Goal: Transaction & Acquisition: Book appointment/travel/reservation

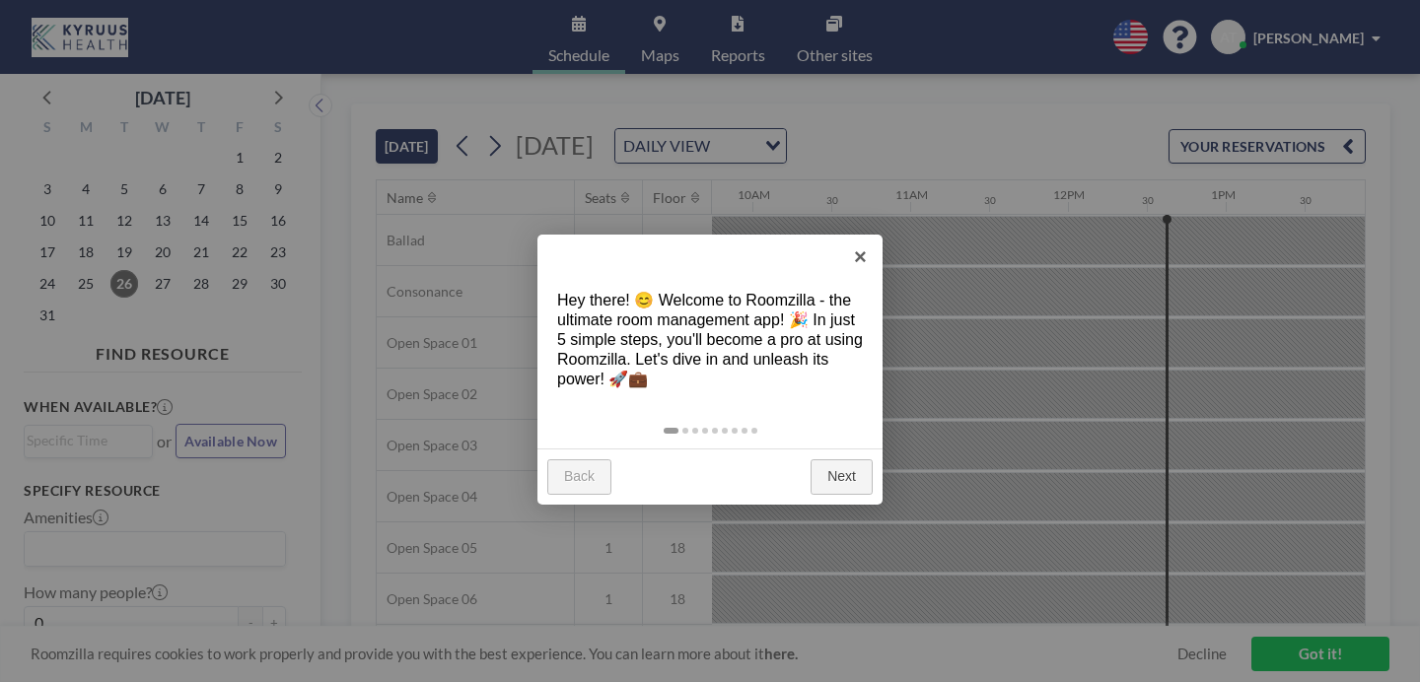
scroll to position [0, 1538]
click at [864, 259] on link "×" at bounding box center [860, 257] width 44 height 44
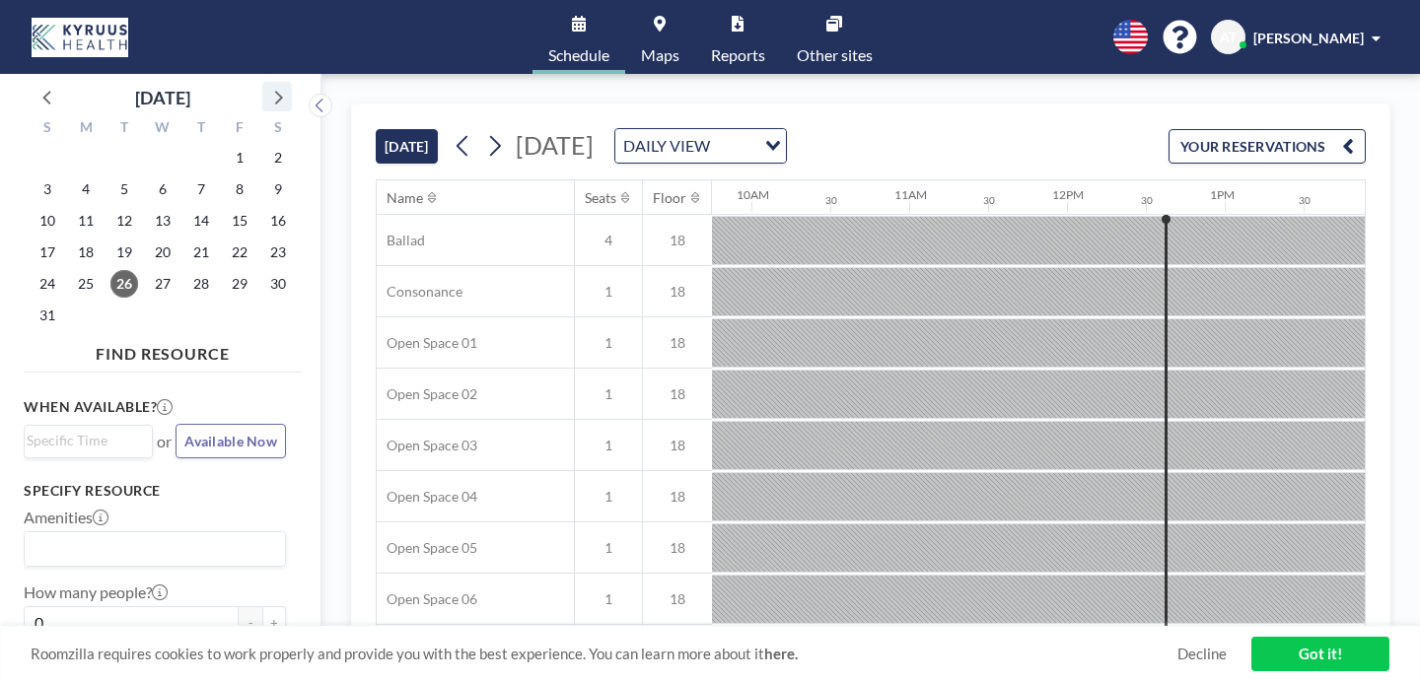
click at [264, 86] on icon at bounding box center [277, 97] width 26 height 26
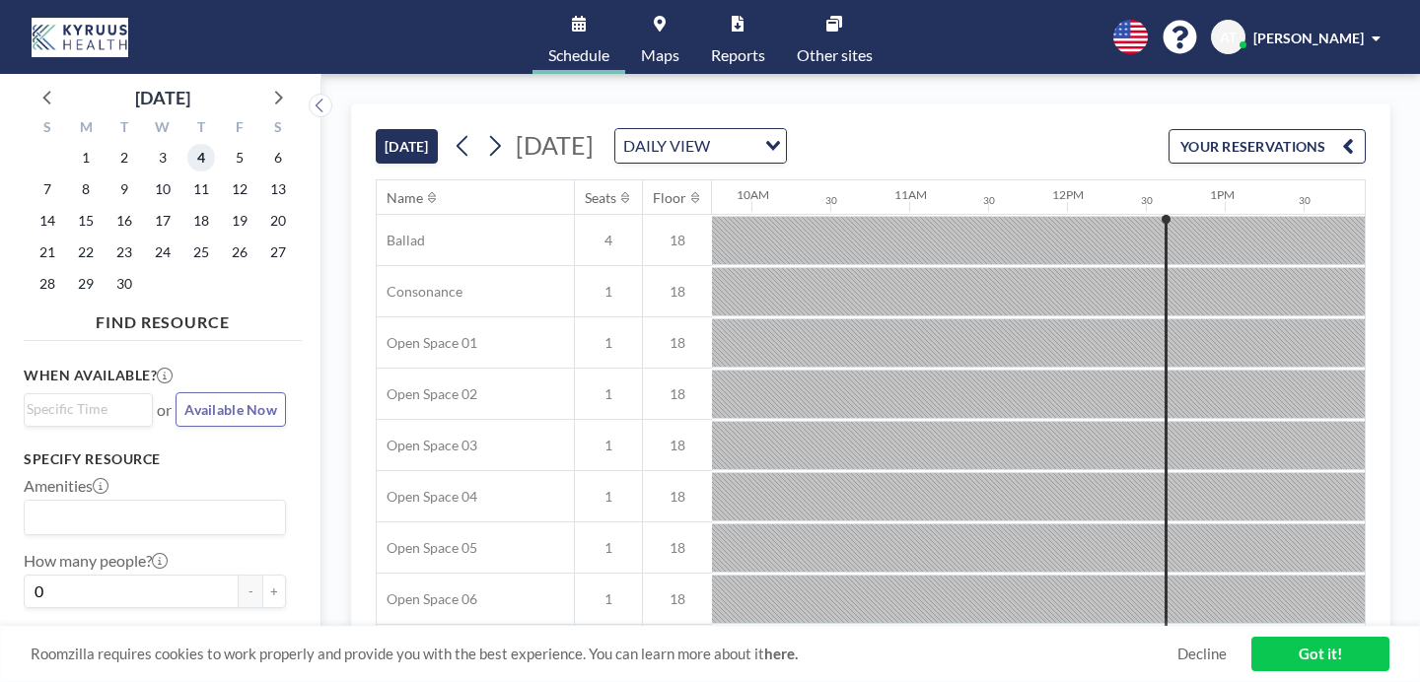
click at [187, 144] on span "4" at bounding box center [201, 158] width 28 height 28
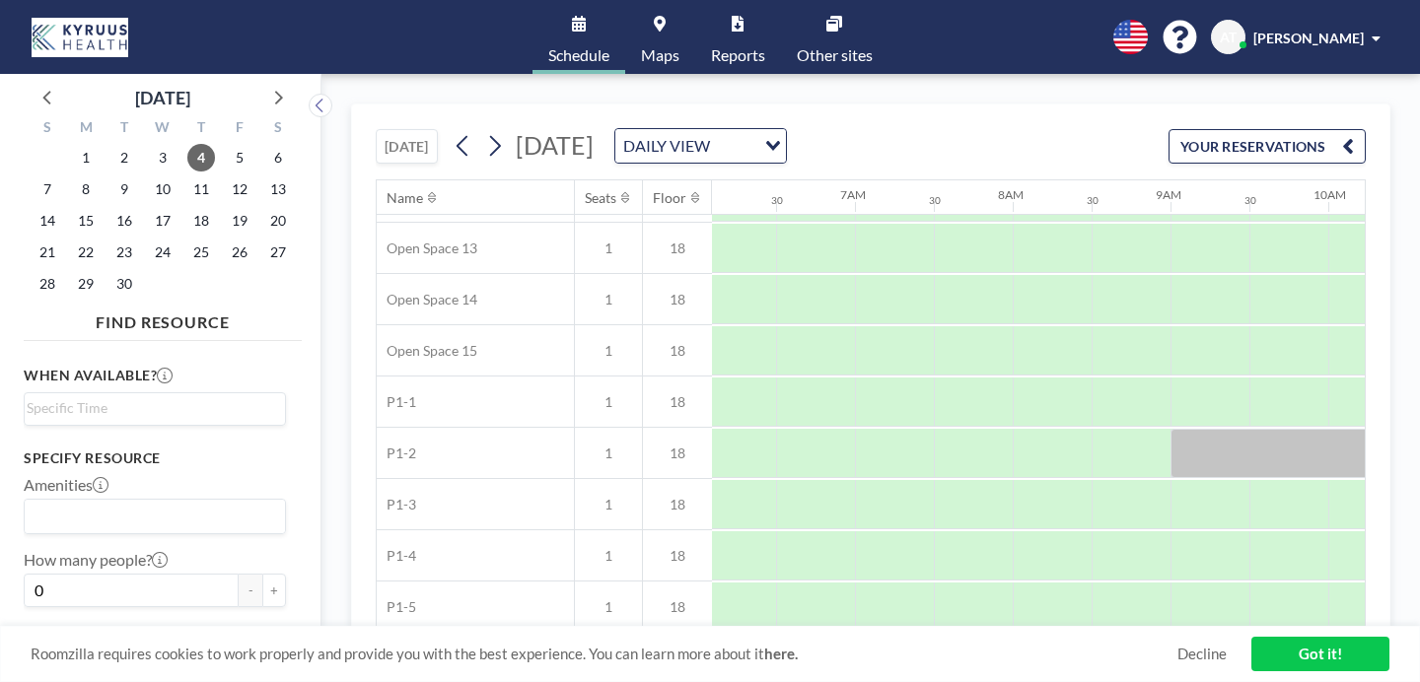
scroll to position [728, 961]
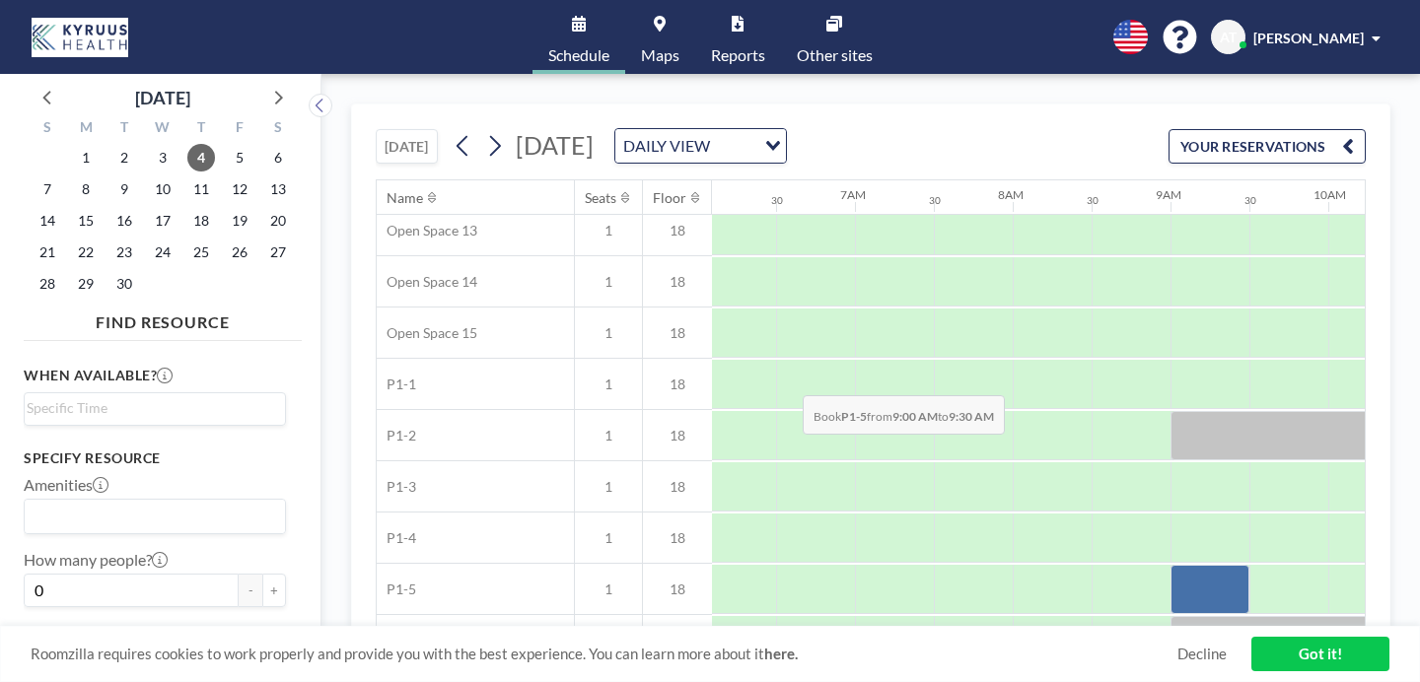
click at [1170, 565] on div at bounding box center [1209, 589] width 79 height 49
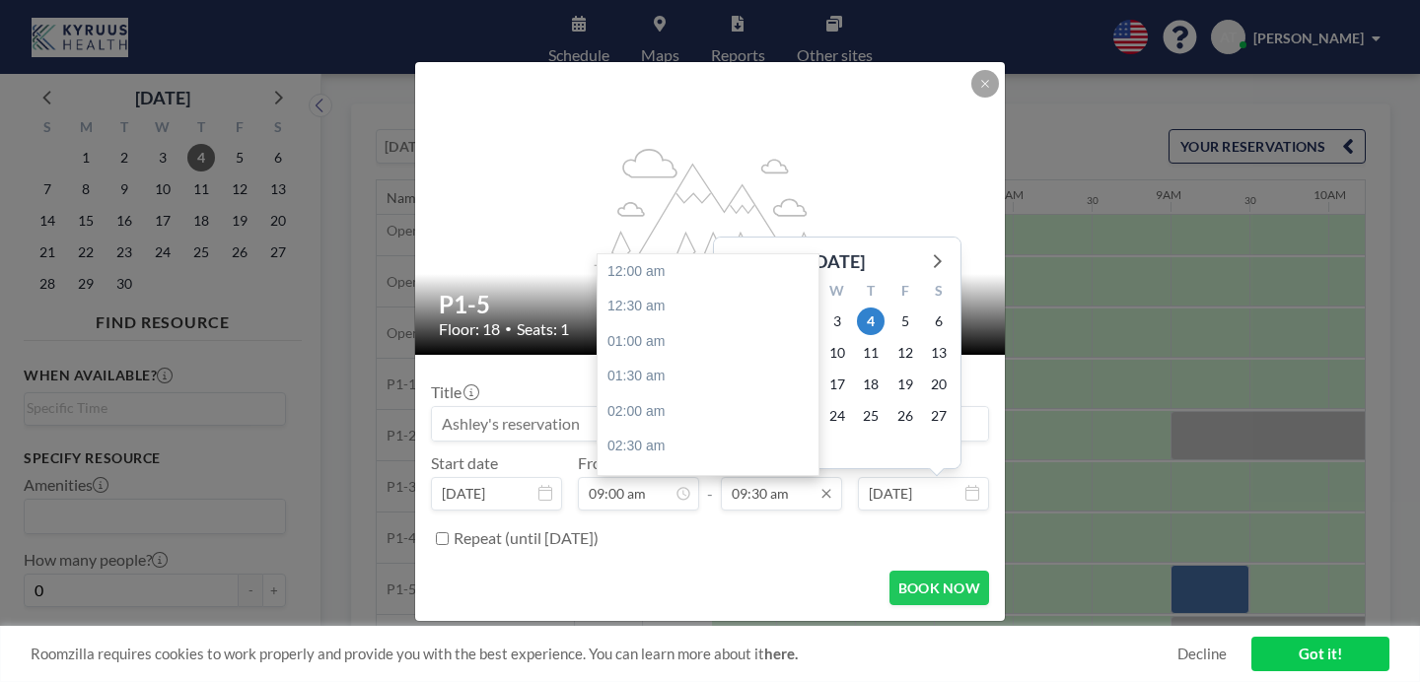
scroll to position [598, 0]
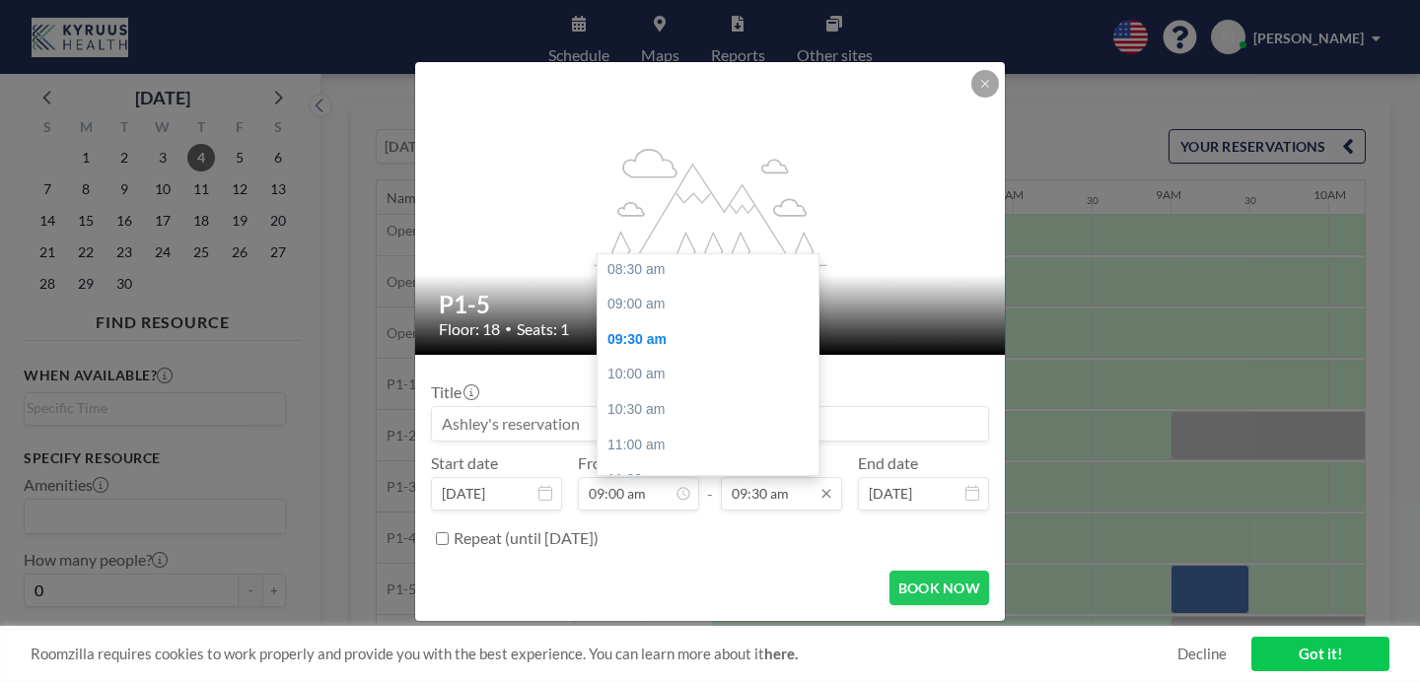
click at [770, 477] on input "09:30 am" at bounding box center [781, 494] width 121 height 34
click at [647, 538] on div "05:00 pm" at bounding box center [713, 555] width 232 height 35
type input "05:00 pm"
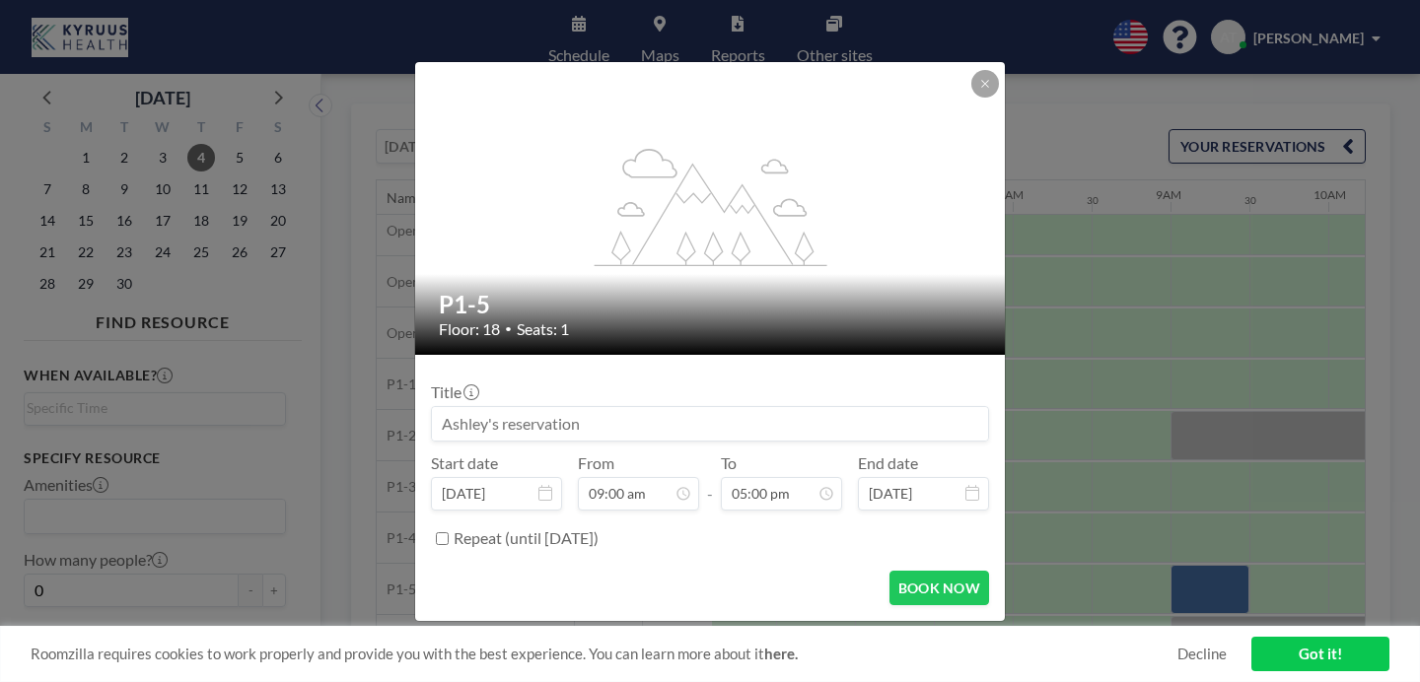
scroll to position [567, 0]
click at [545, 407] on input at bounding box center [710, 424] width 556 height 34
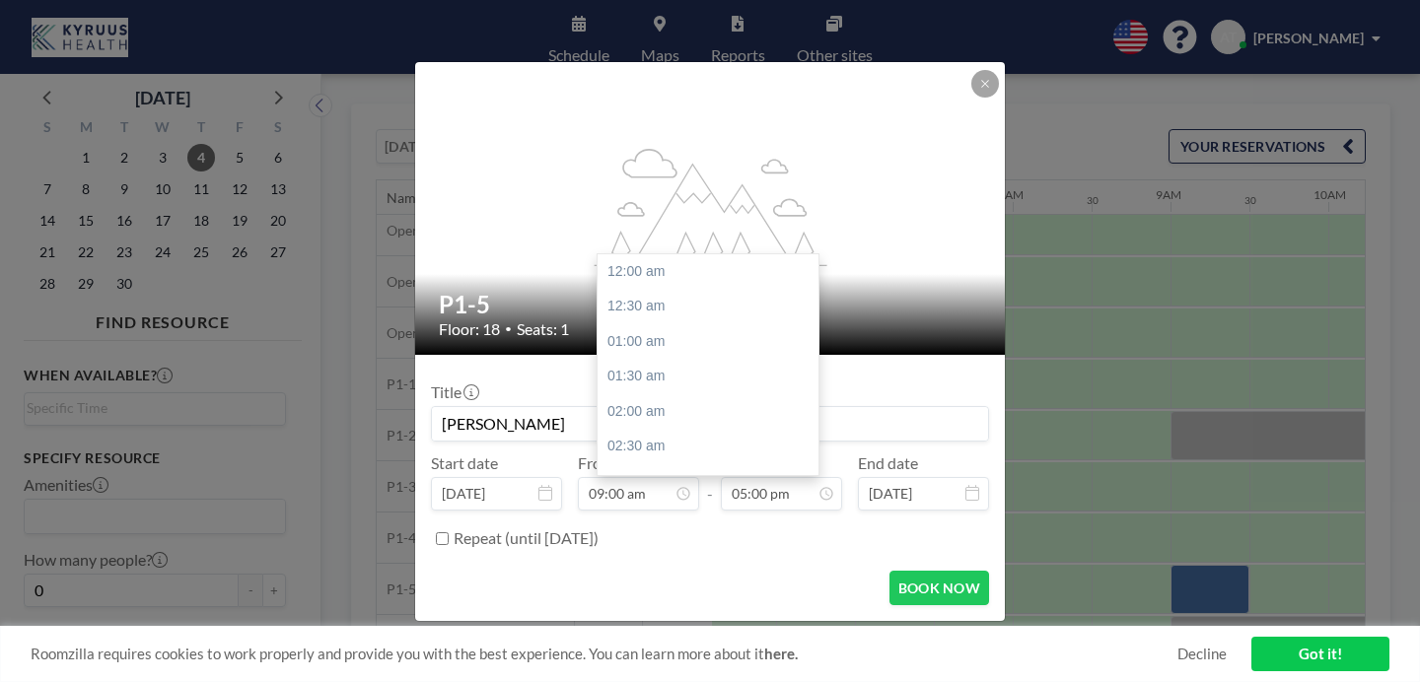
scroll to position [1070, 0]
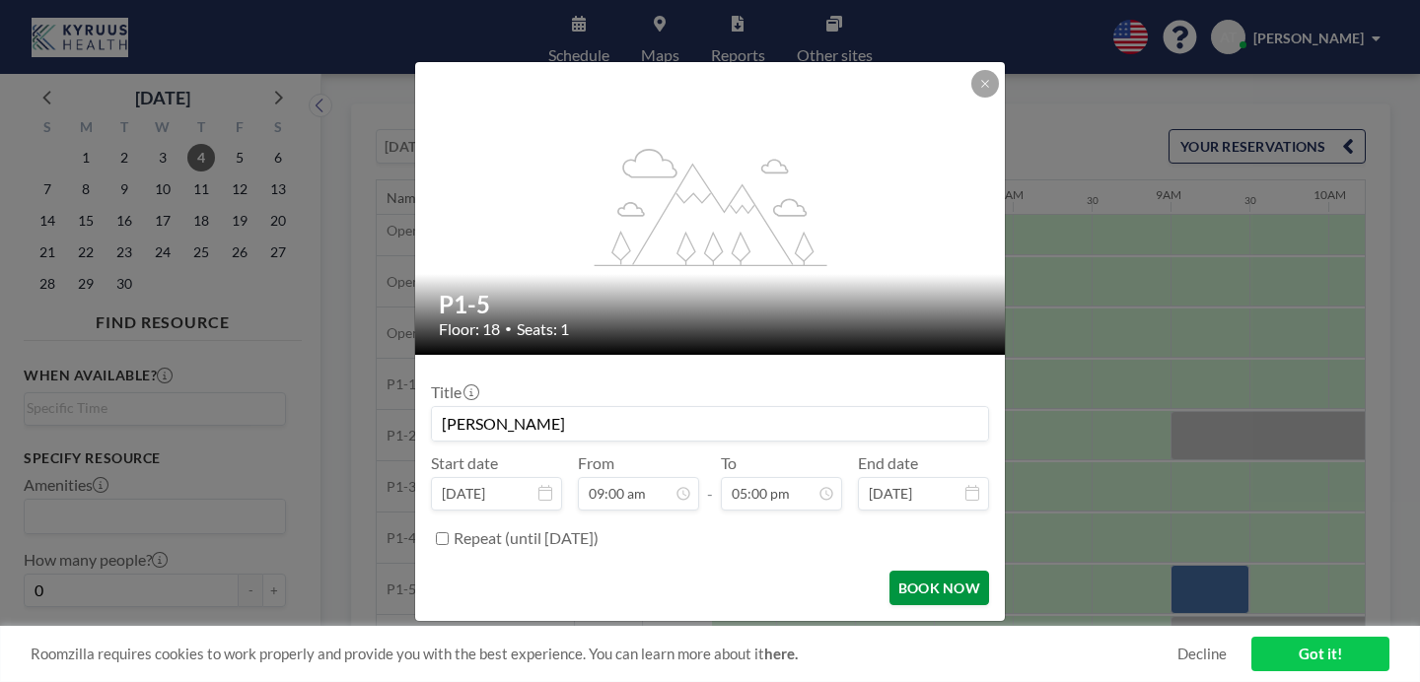
type input "[PERSON_NAME]"
click at [889, 571] on button "BOOK NOW" at bounding box center [939, 588] width 100 height 35
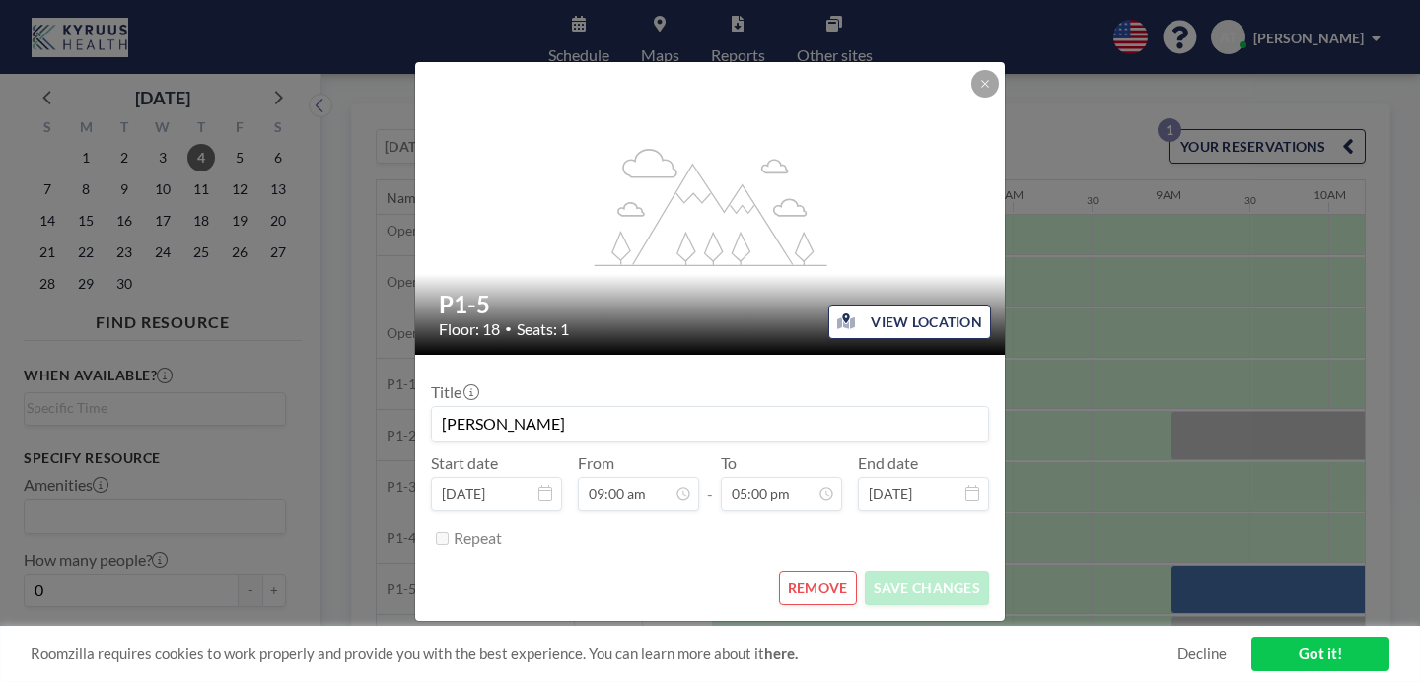
click at [790, 571] on button "REMOVE" at bounding box center [818, 588] width 78 height 35
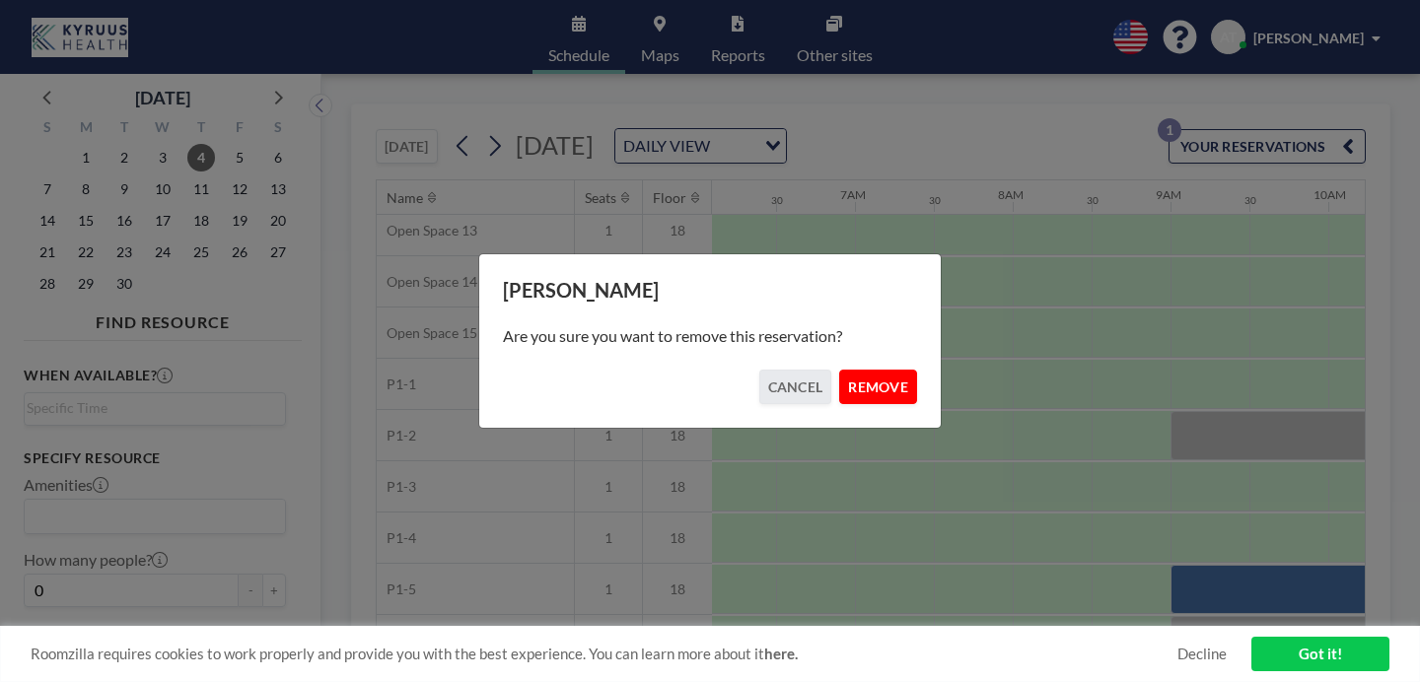
click at [839, 378] on button "REMOVE" at bounding box center [878, 387] width 78 height 35
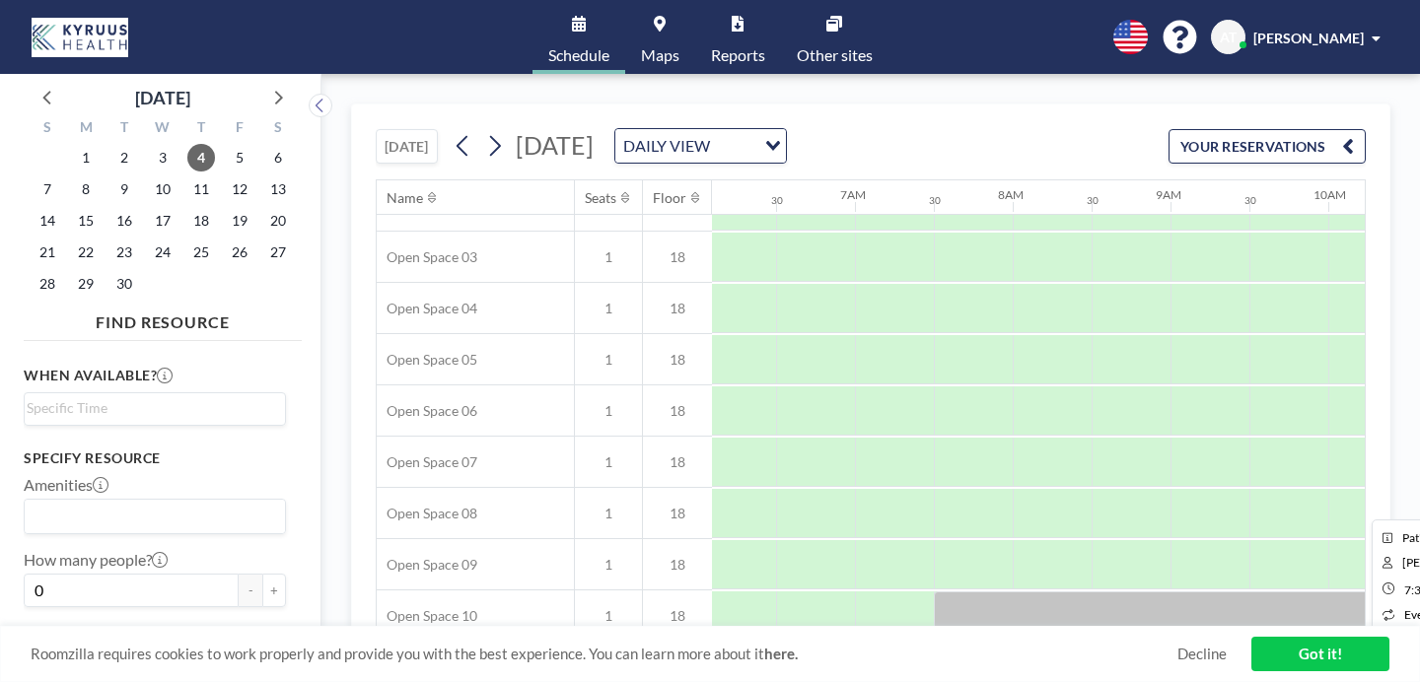
scroll to position [0, 961]
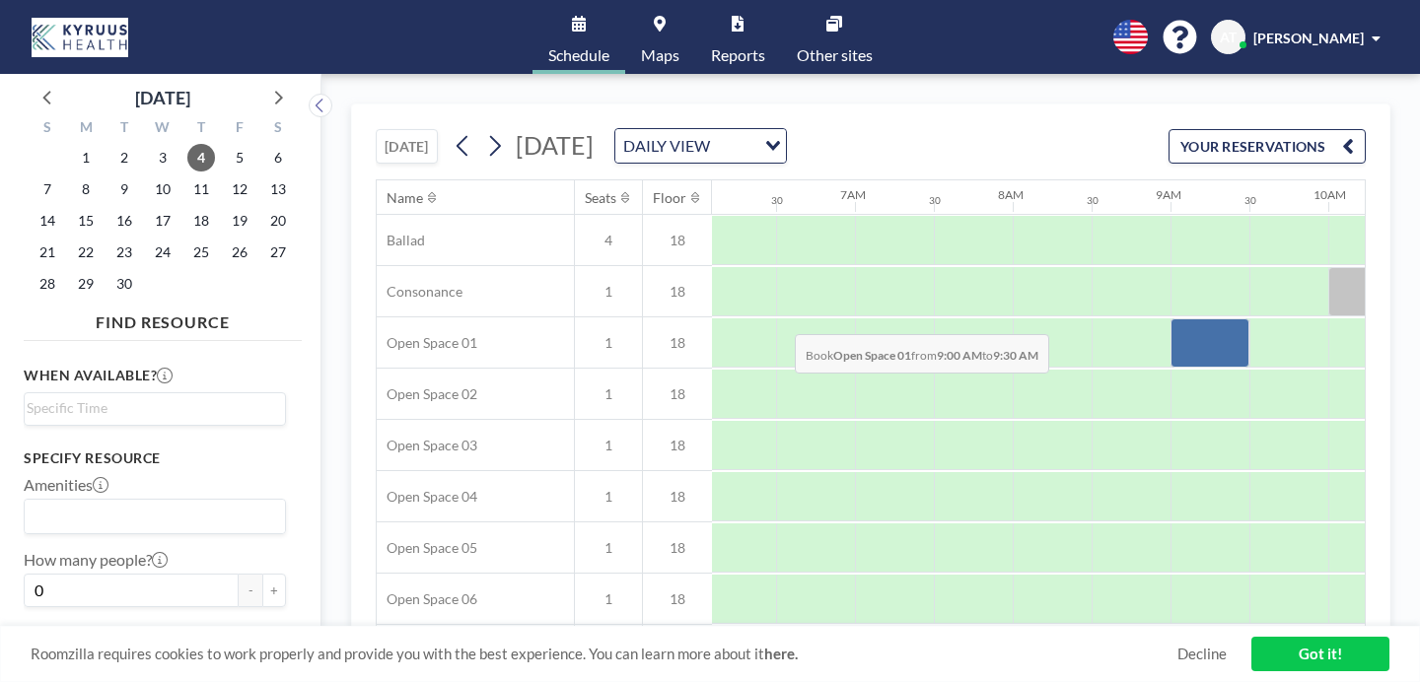
click at [1170, 318] on div at bounding box center [1209, 342] width 79 height 49
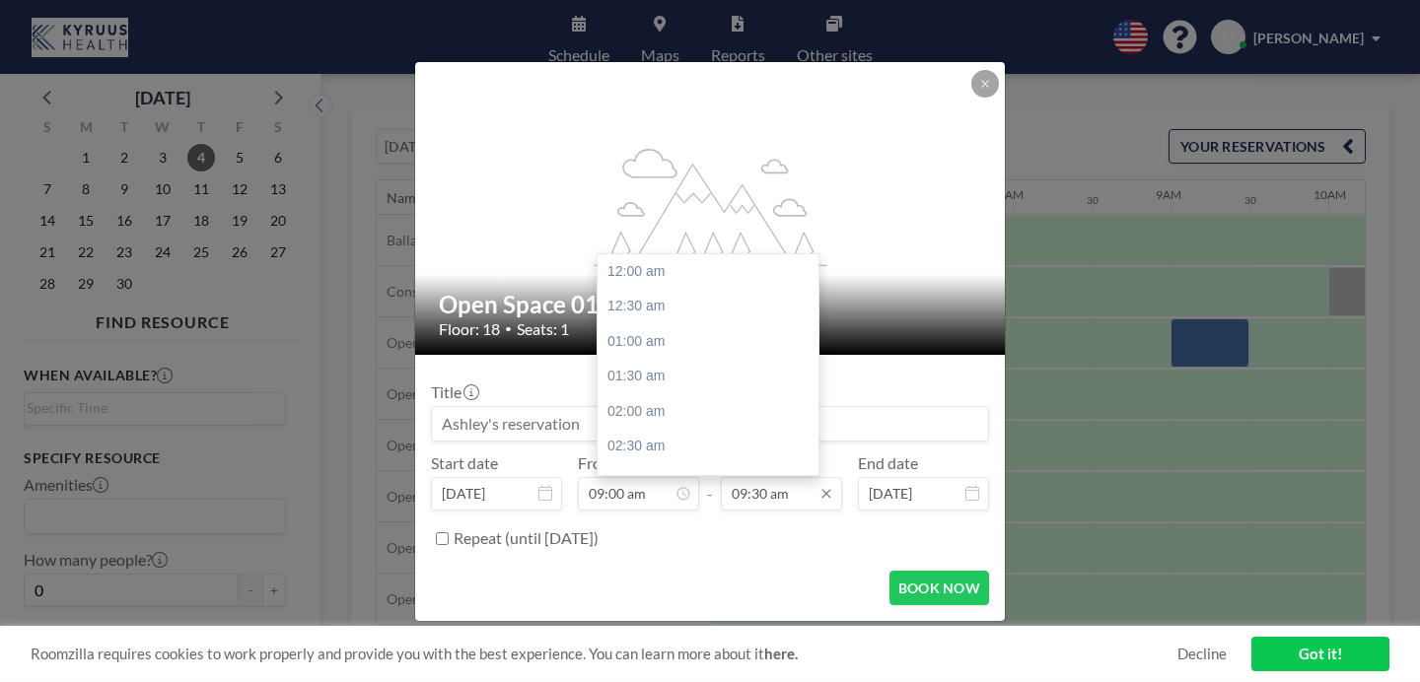
scroll to position [598, 0]
click at [763, 477] on input "09:30 am" at bounding box center [781, 494] width 121 height 34
click at [662, 573] on div "05:00 pm" at bounding box center [713, 590] width 232 height 35
type input "05:00 pm"
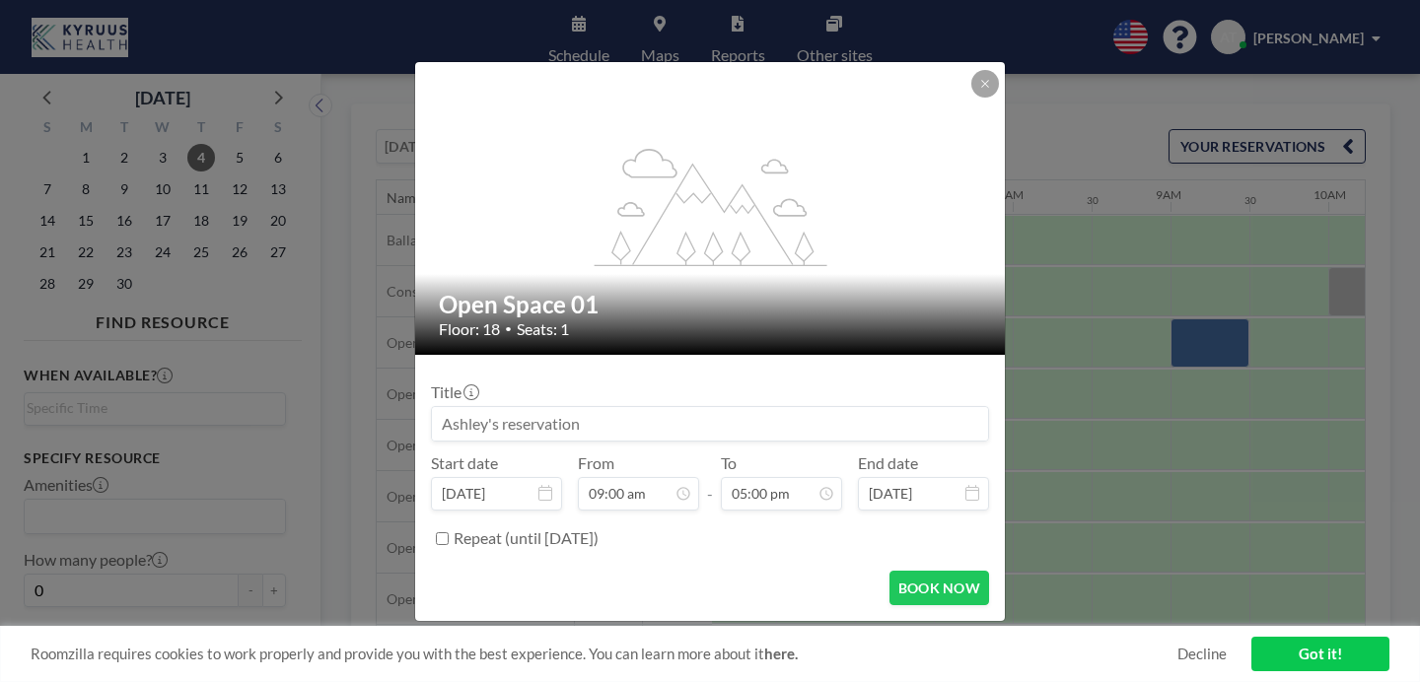
click at [603, 407] on input at bounding box center [710, 424] width 556 height 34
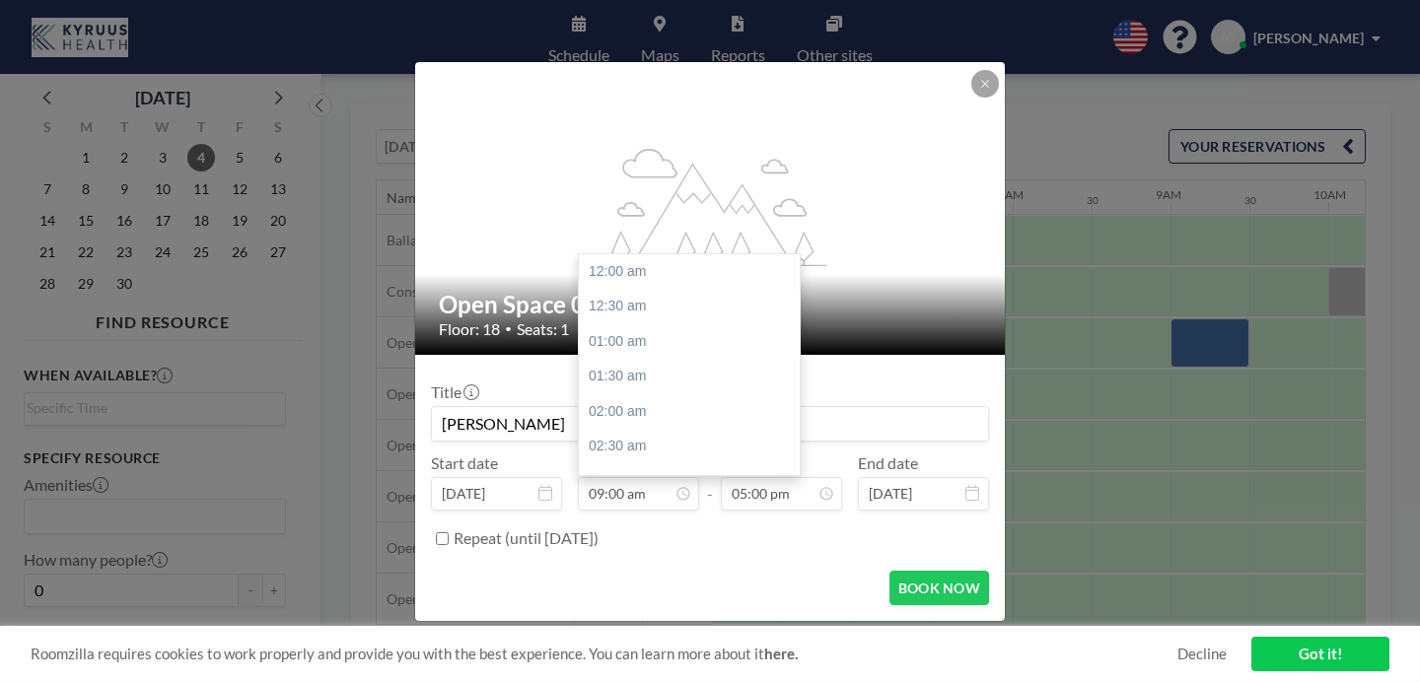
scroll to position [567, 0]
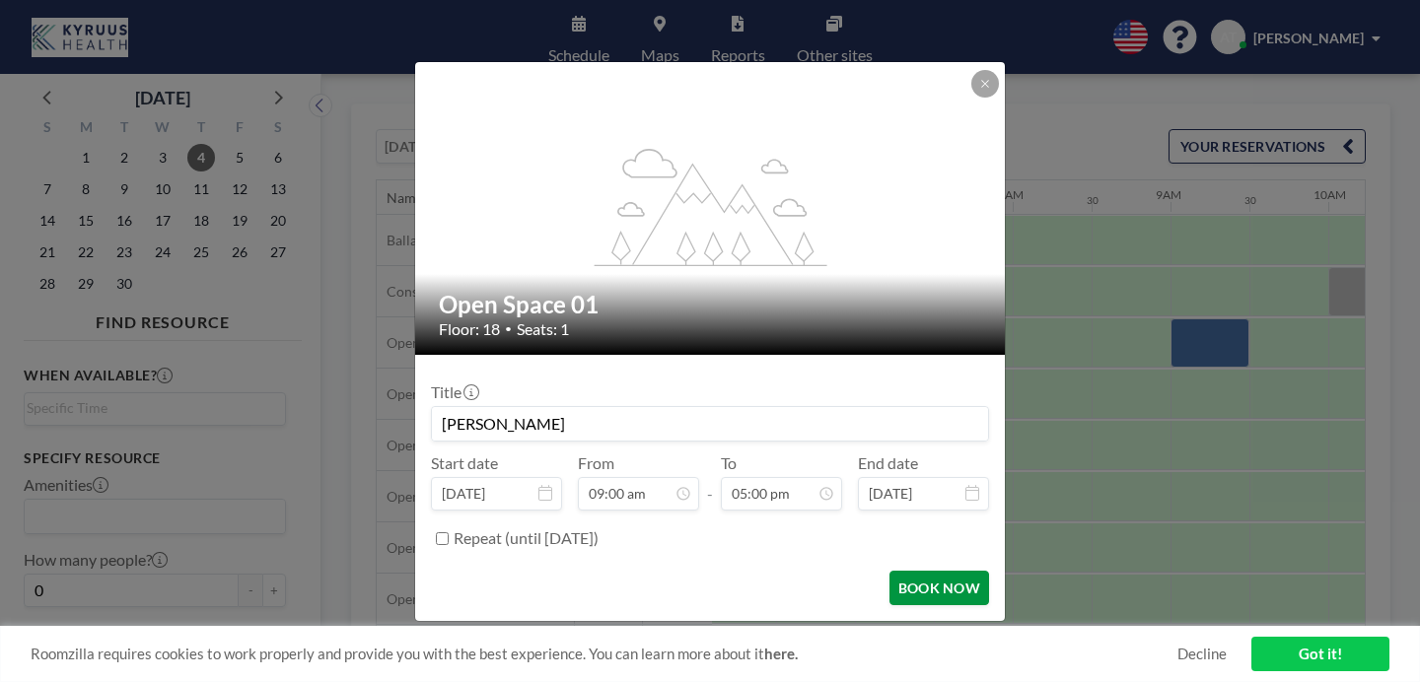
type input "[PERSON_NAME]"
click at [889, 571] on button "BOOK NOW" at bounding box center [939, 588] width 100 height 35
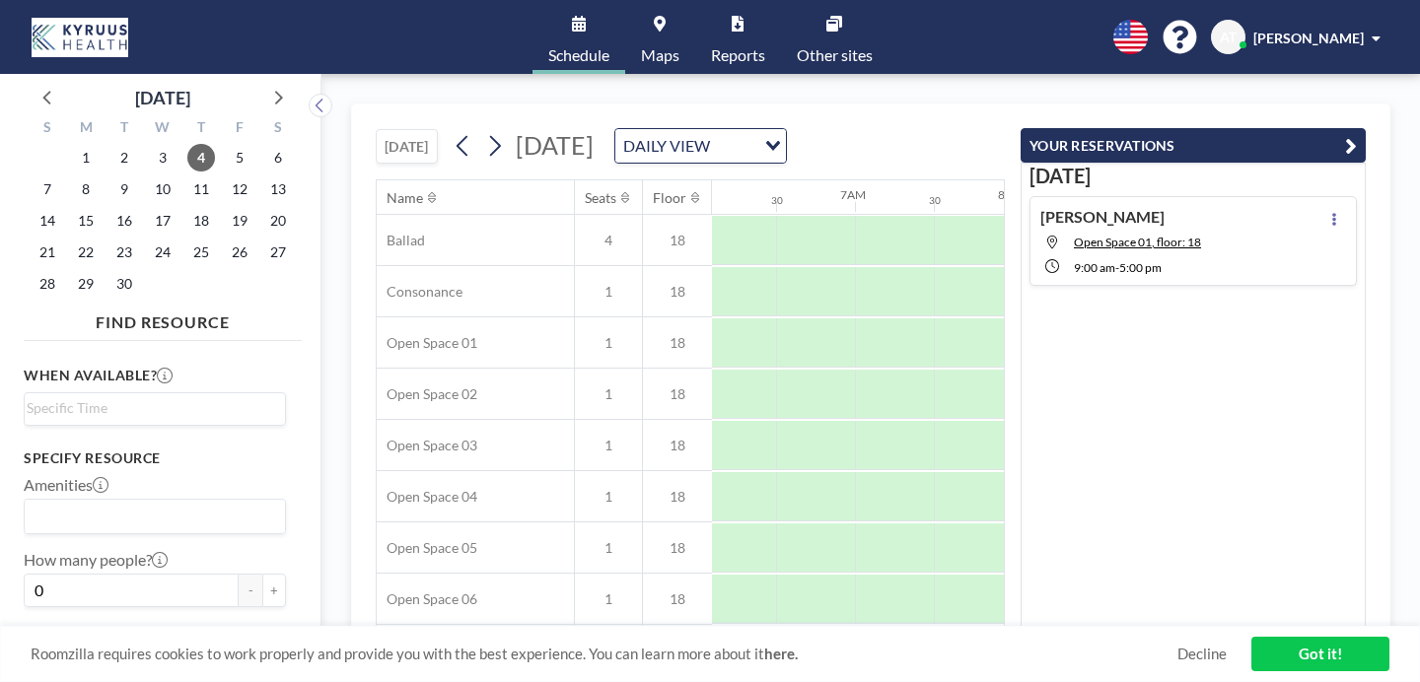
click at [1005, 104] on div "[DATE] [DATE] DAILY VIEW Loading..." at bounding box center [690, 141] width 629 height 75
click at [1308, 664] on link "Got it!" at bounding box center [1320, 654] width 138 height 35
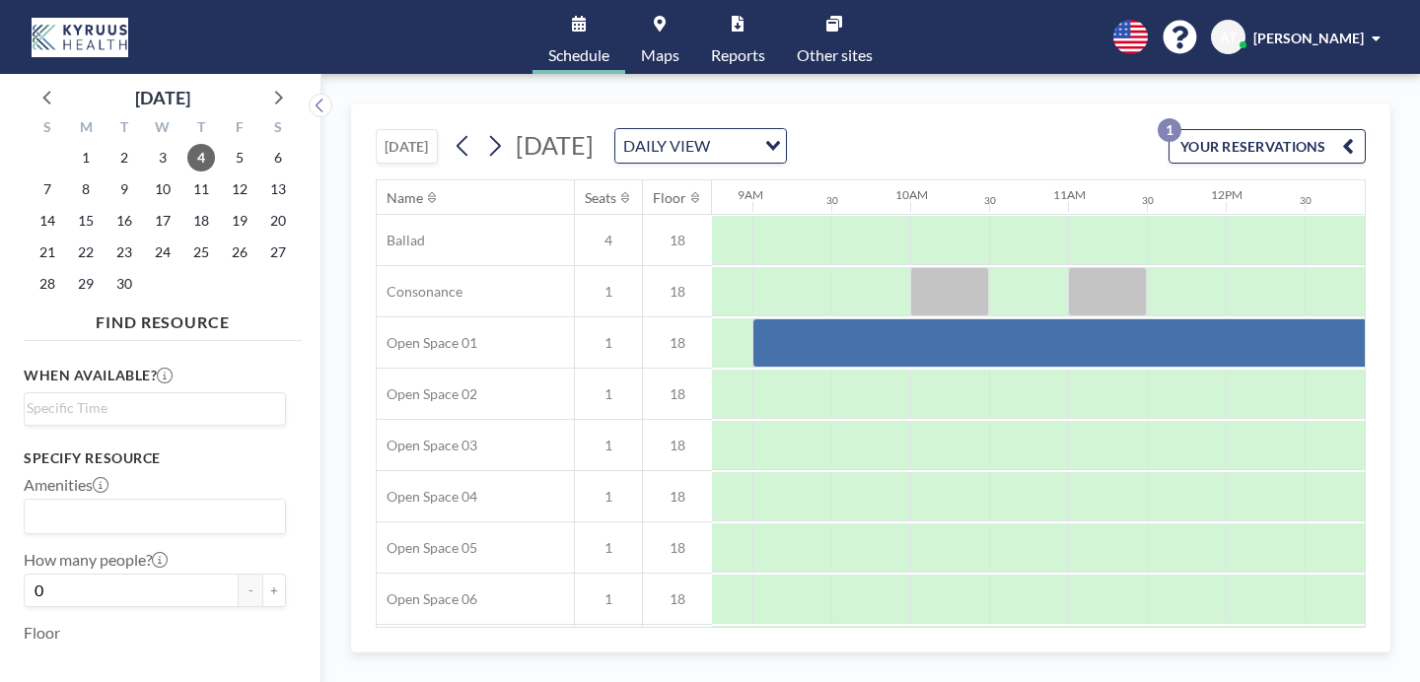
scroll to position [0, 1380]
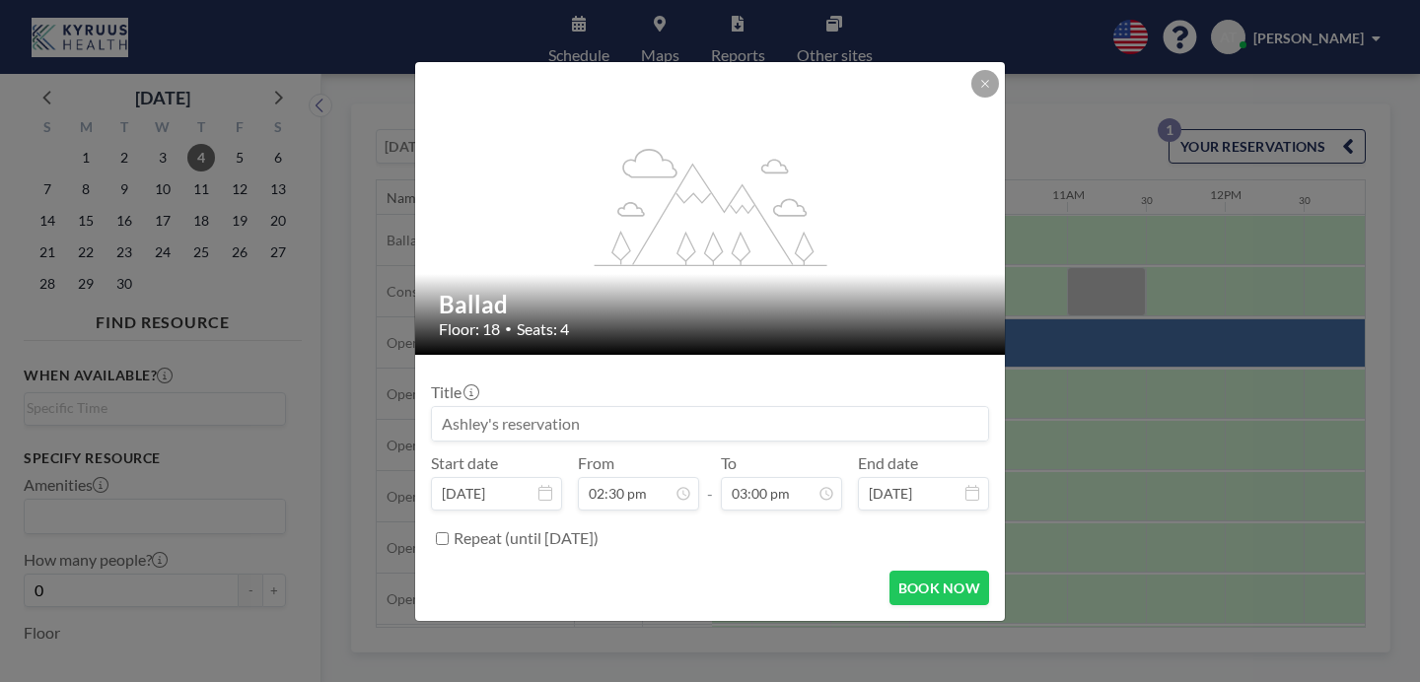
click at [610, 407] on input at bounding box center [710, 424] width 556 height 34
click at [889, 571] on button "BOOK NOW" at bounding box center [939, 588] width 100 height 35
type input "[PERSON_NAME]"
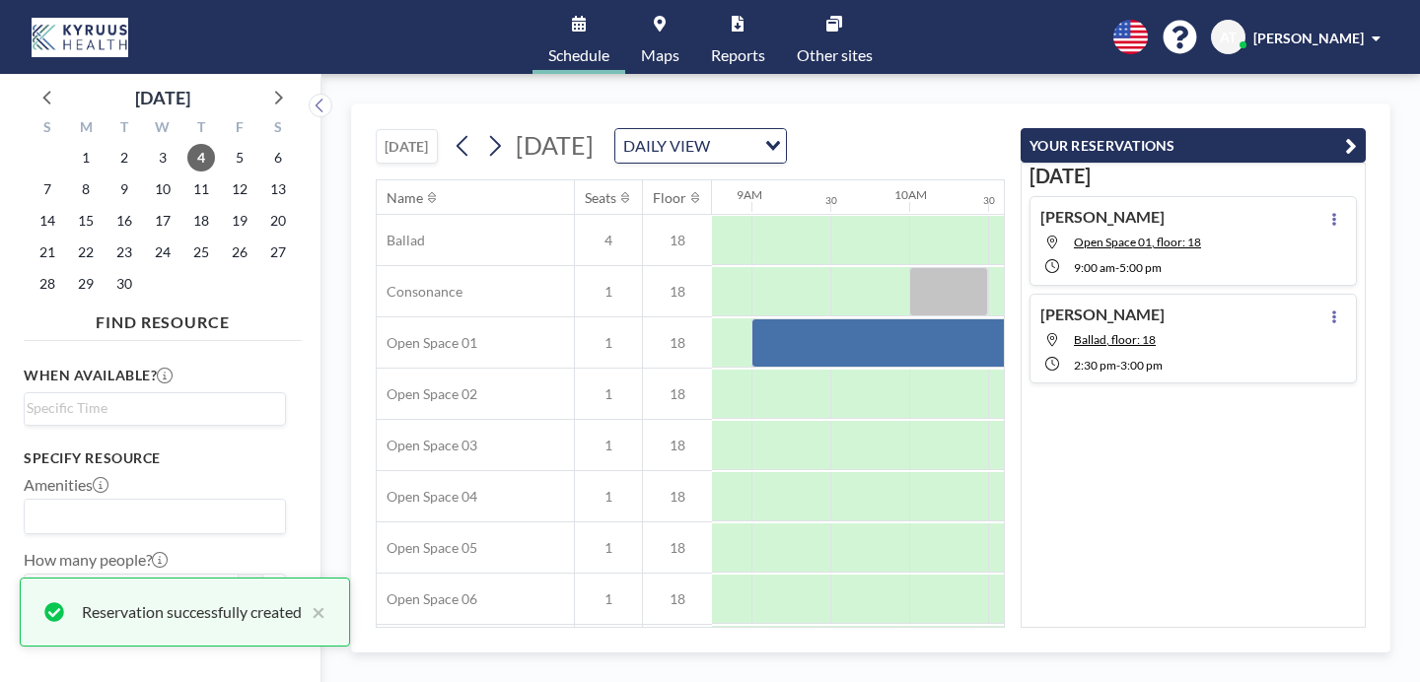
click at [1005, 104] on div "[DATE] [DATE] DAILY VIEW Loading..." at bounding box center [690, 141] width 629 height 75
